Goal: Transaction & Acquisition: Purchase product/service

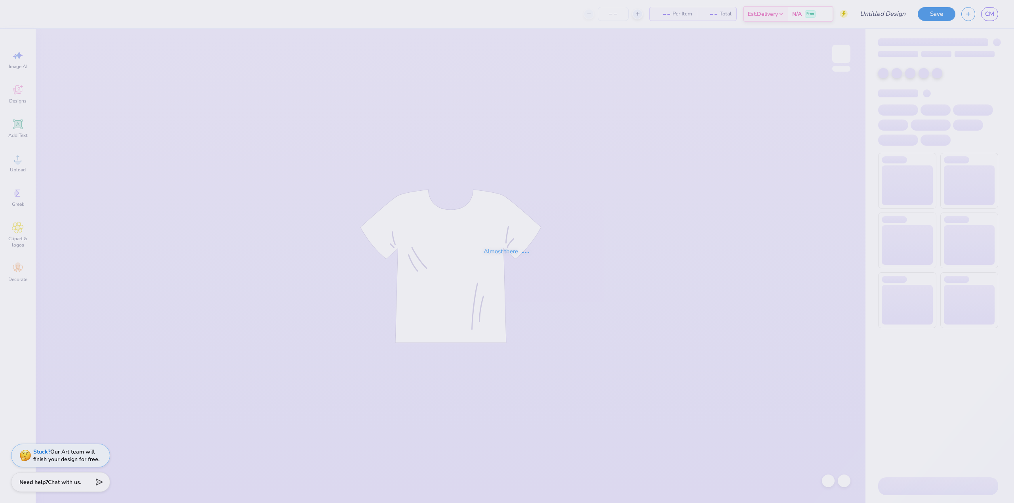
type input "Super G"
type input "12"
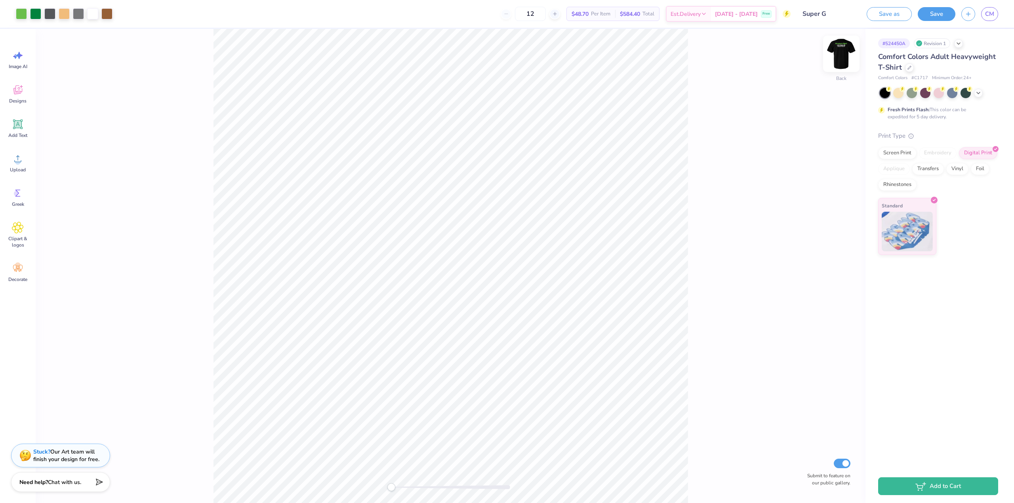
click at [839, 59] on img at bounding box center [841, 54] width 32 height 32
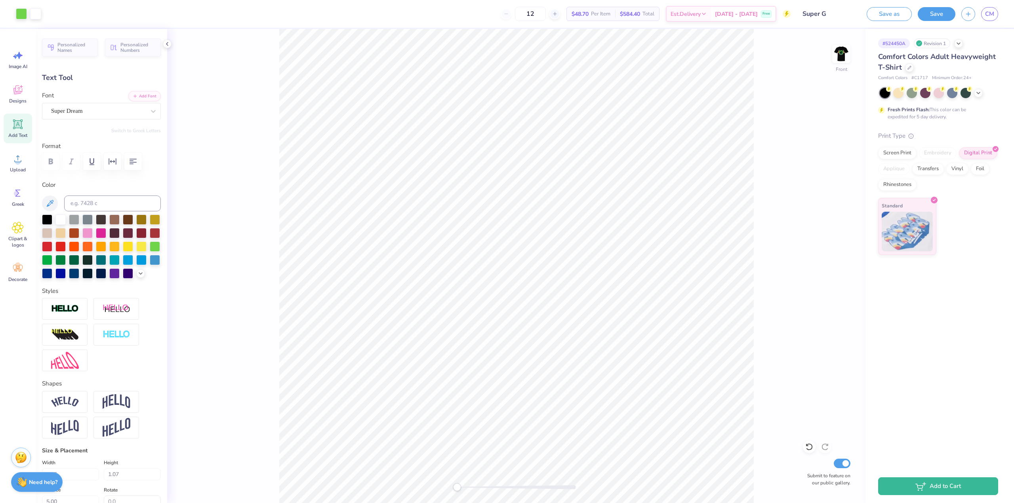
type input "7.41"
type input "0.84"
type input "6.30"
click at [780, 328] on div "Front Submit to feature on our public gallery." at bounding box center [516, 266] width 698 height 475
type input "11.30"
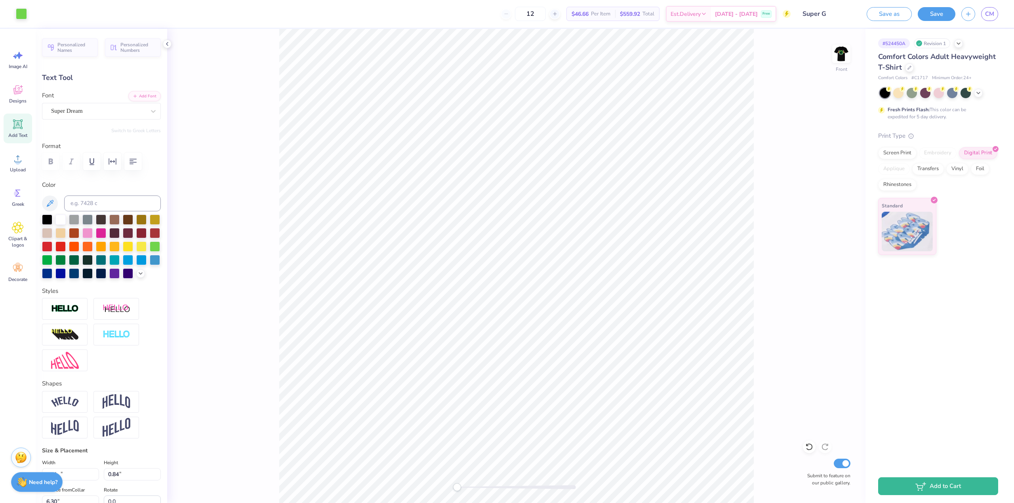
type input "1.57"
click at [850, 311] on div "Front Submit to feature on our public gallery." at bounding box center [516, 266] width 698 height 475
click at [957, 484] on button "Add to Cart" at bounding box center [938, 485] width 120 height 18
click at [926, 16] on button "Save" at bounding box center [937, 13] width 38 height 14
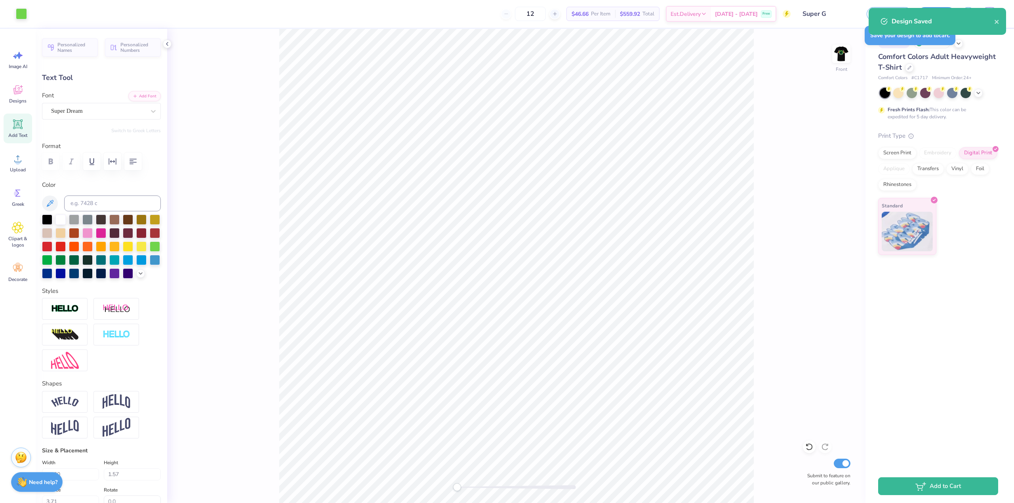
type input "4.30"
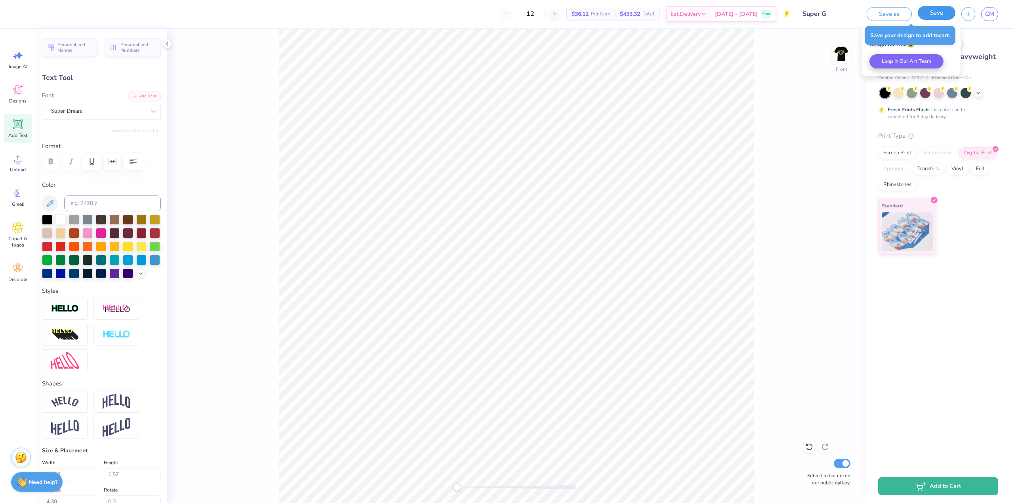
click at [938, 16] on button "Save" at bounding box center [937, 13] width 38 height 14
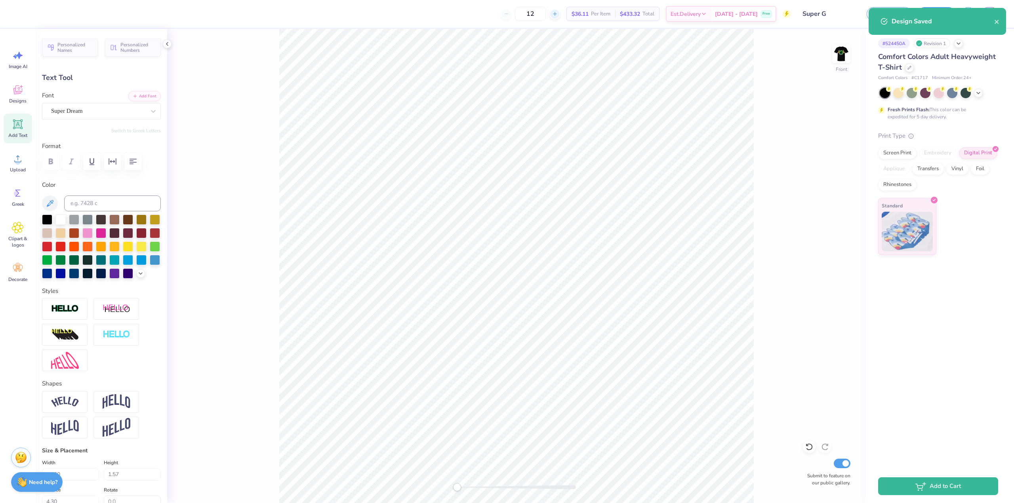
click at [558, 15] on icon at bounding box center [555, 14] width 6 height 6
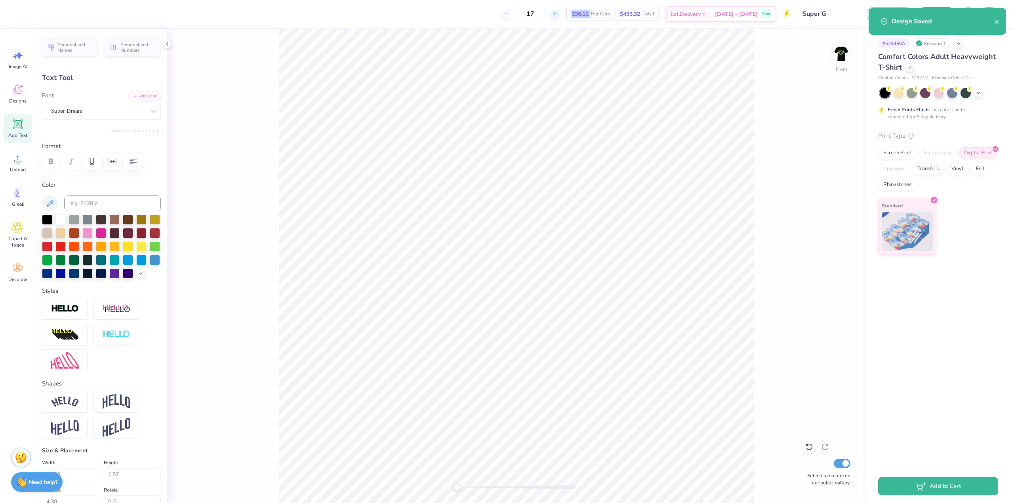
click at [558, 15] on icon at bounding box center [555, 14] width 6 height 6
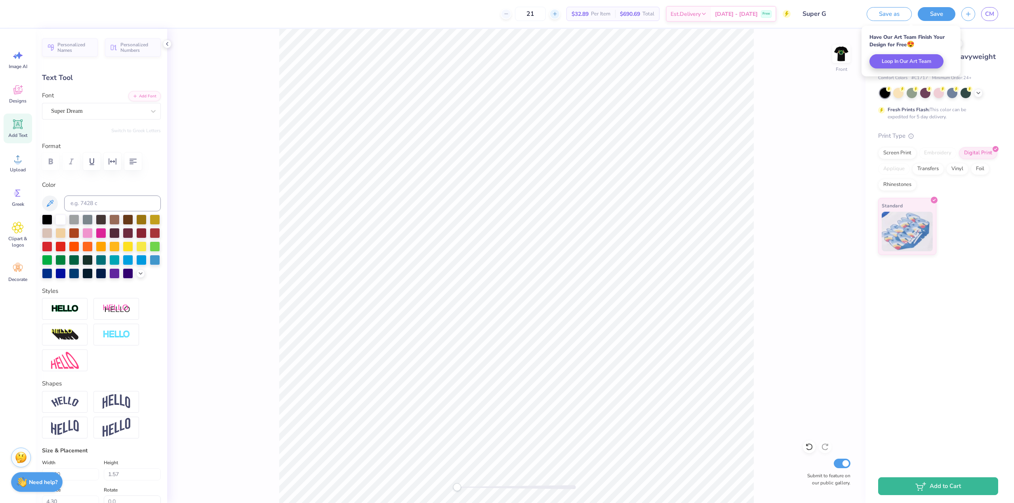
click at [558, 14] on icon at bounding box center [555, 14] width 6 height 6
click at [556, 14] on line at bounding box center [554, 14] width 3 height 0
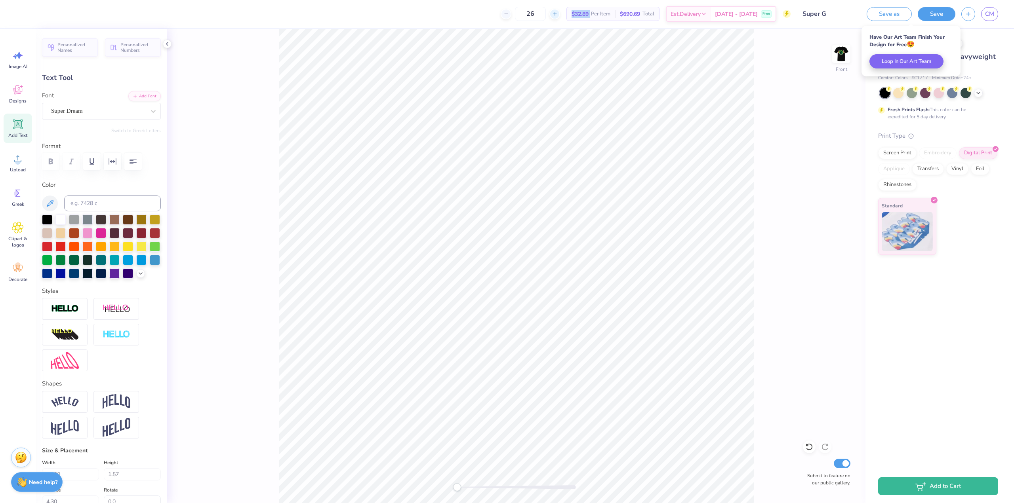
click at [556, 14] on line at bounding box center [554, 14] width 3 height 0
type input "30"
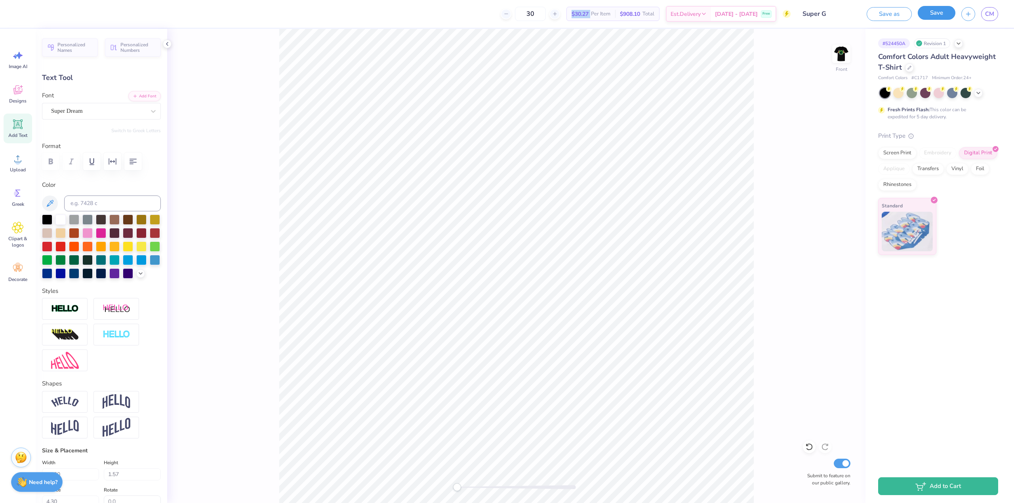
click at [928, 16] on button "Save" at bounding box center [937, 13] width 38 height 14
click at [842, 60] on img at bounding box center [841, 54] width 32 height 32
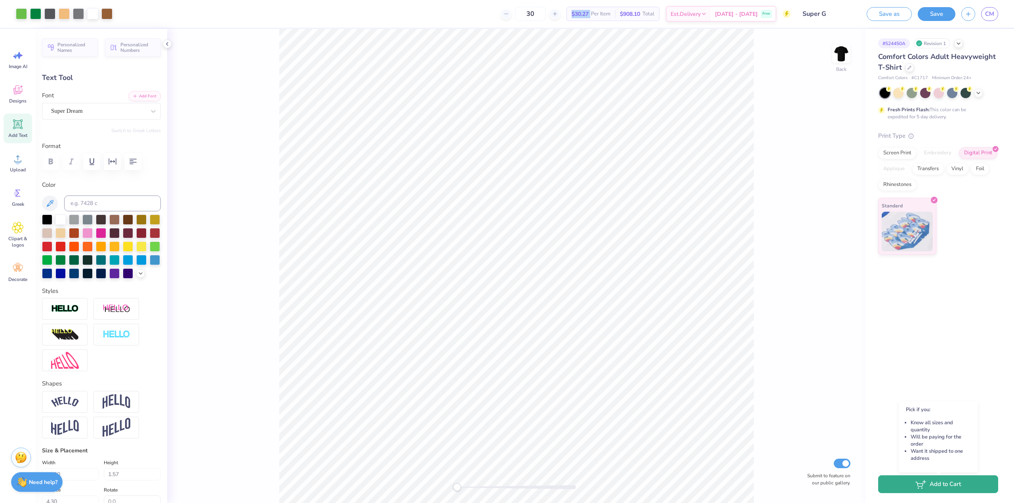
click at [969, 480] on button "Add to Cart" at bounding box center [938, 485] width 120 height 18
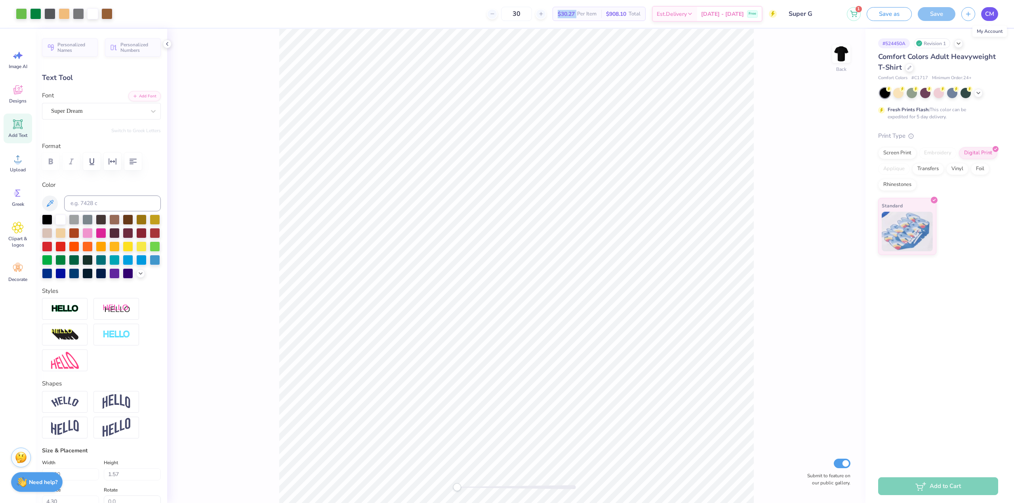
click at [985, 14] on span "CM" at bounding box center [989, 14] width 9 height 9
